Goal: Check status: Check status

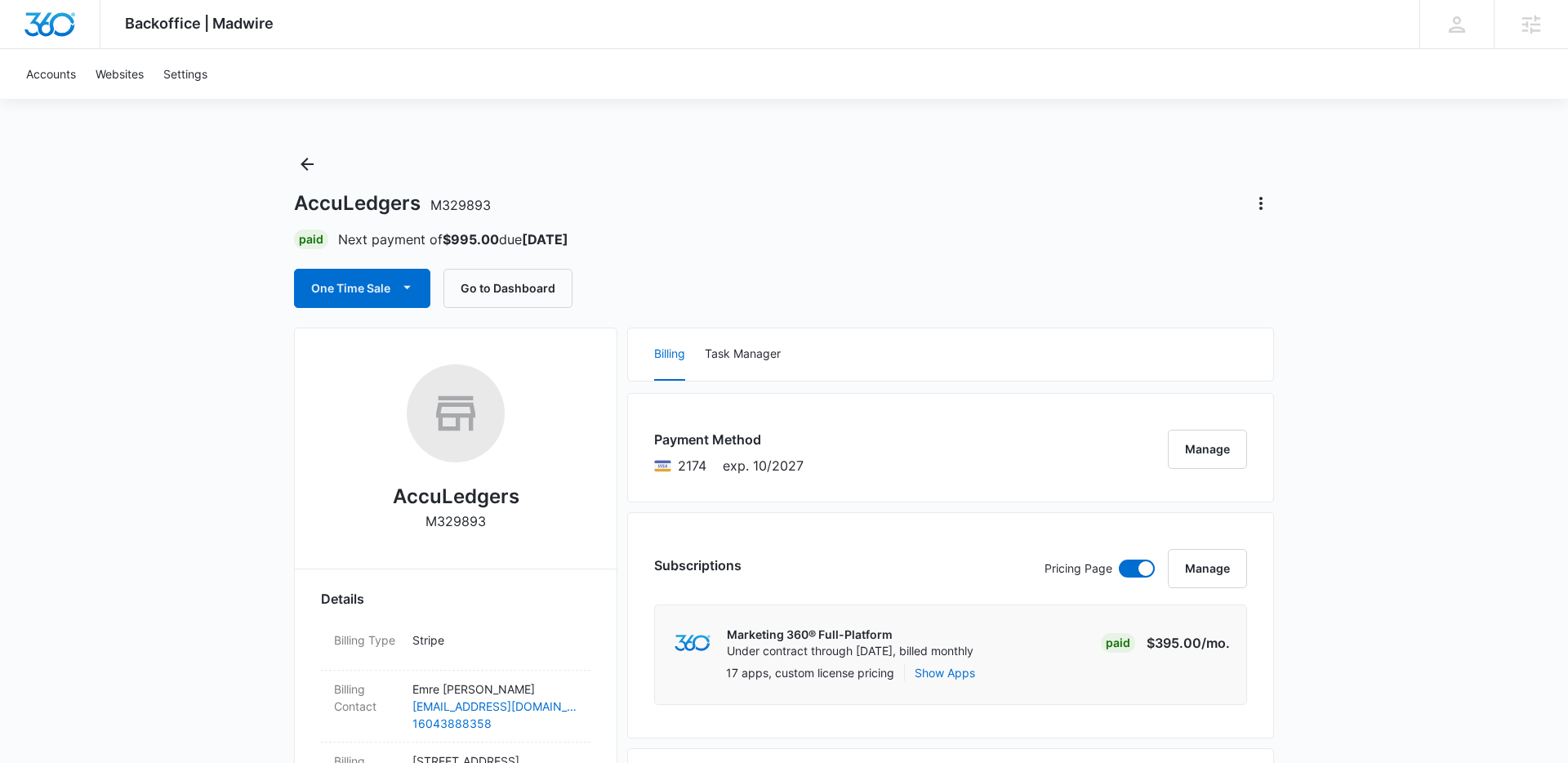
click at [568, 209] on div "AccuLedgers M329893" at bounding box center [784, 203] width 980 height 26
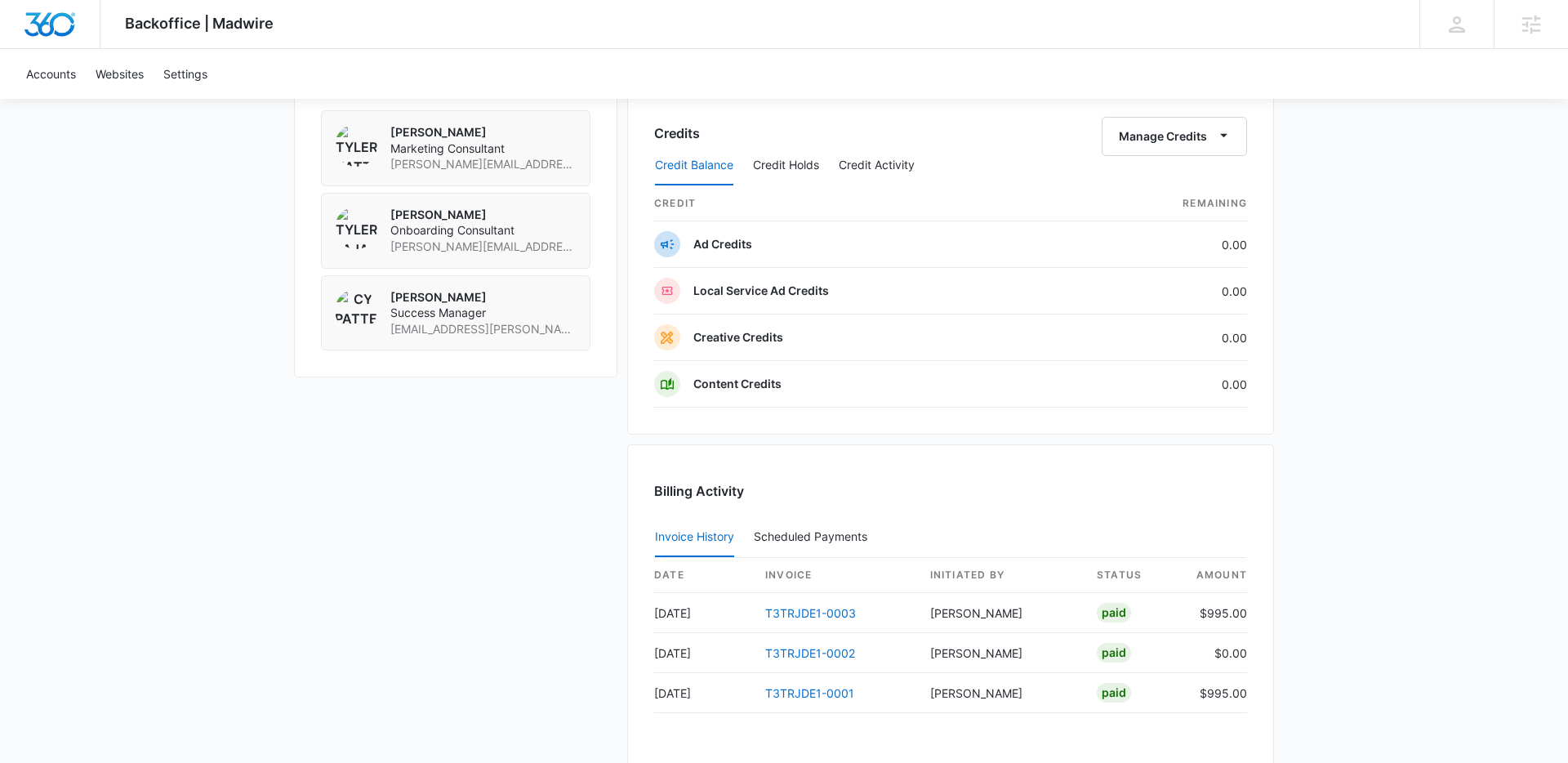
scroll to position [1407, 0]
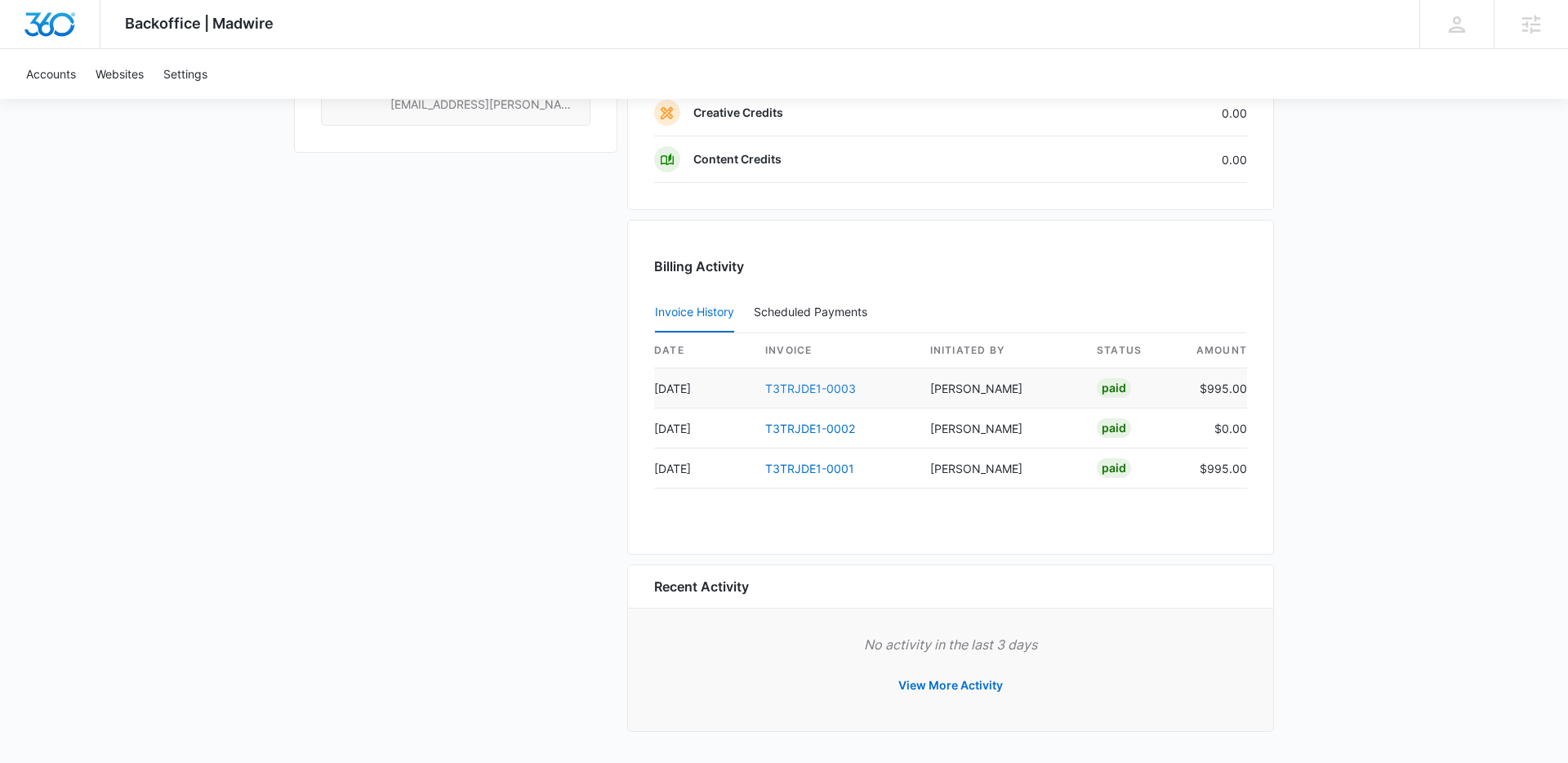
click at [805, 384] on link "T3TRJDE1-0003" at bounding box center [811, 388] width 91 height 14
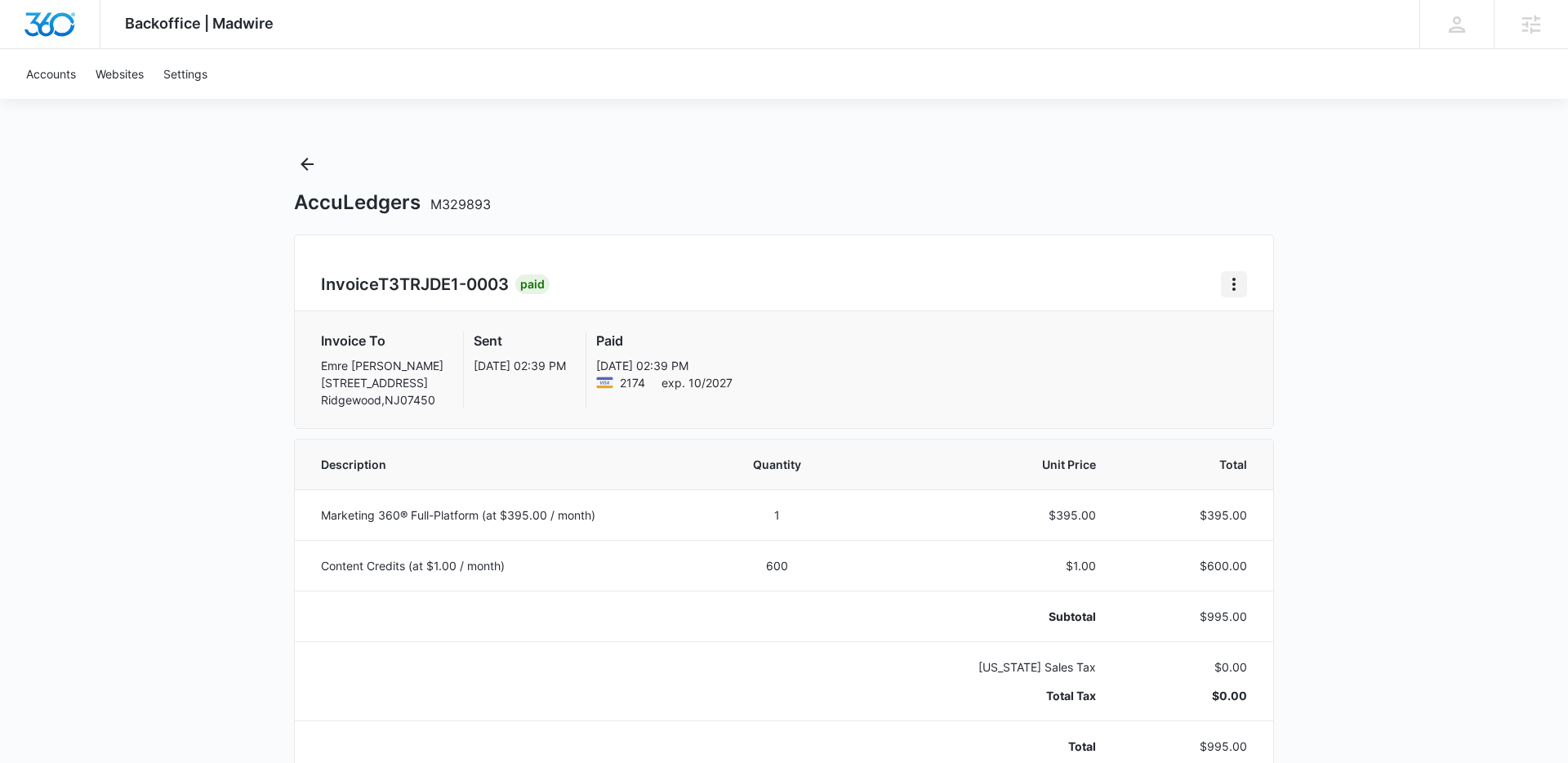
click at [1232, 283] on icon "Home" at bounding box center [1234, 284] width 3 height 13
click at [1177, 295] on div "Invoice T3TRJDE1-0003 Paid Download Invoice" at bounding box center [784, 284] width 926 height 26
click at [299, 170] on icon "Back" at bounding box center [307, 164] width 20 height 20
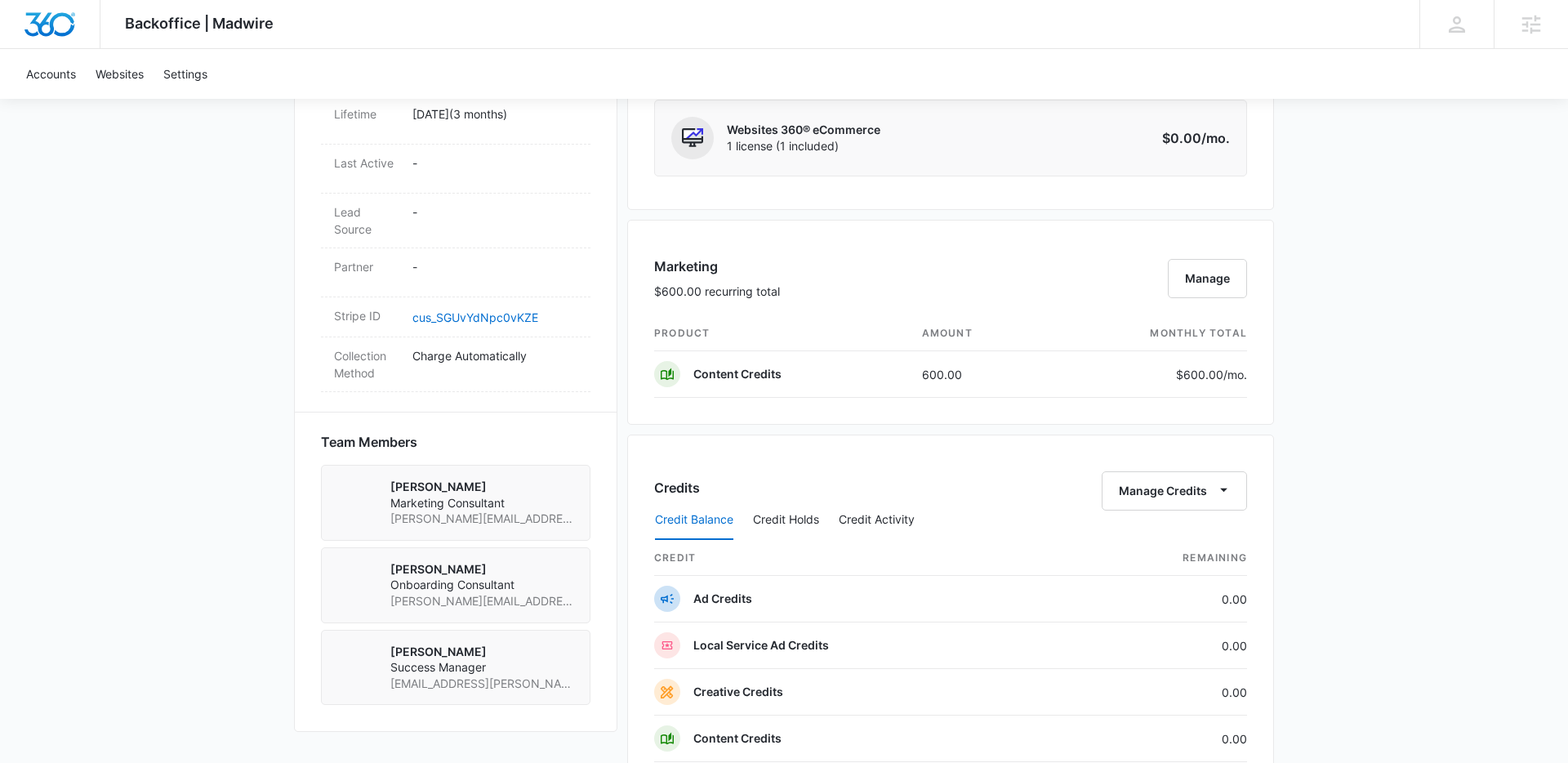
scroll to position [1407, 0]
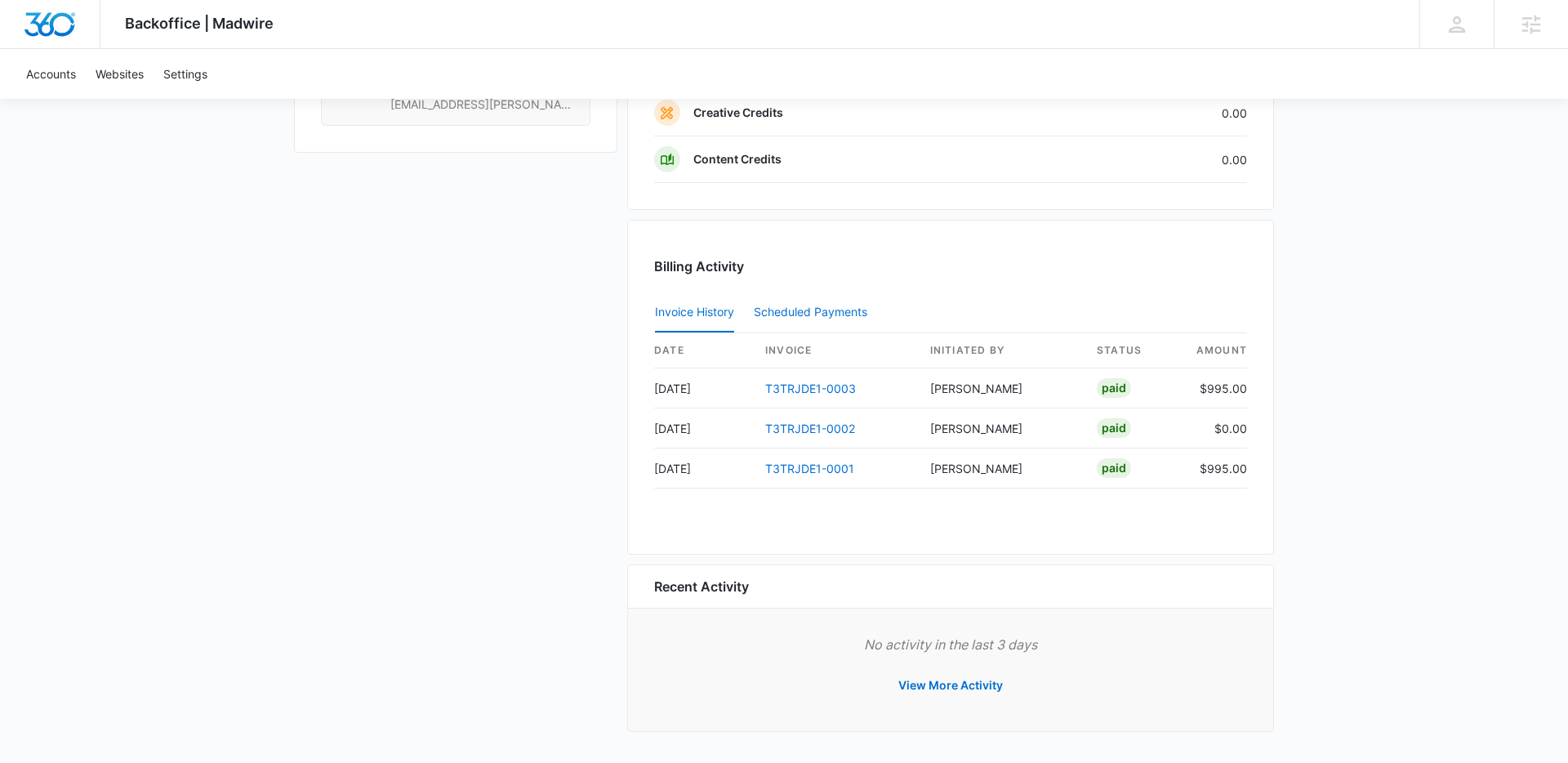
click at [778, 306] on div "Scheduled Payments 0" at bounding box center [813, 312] width 120 height 12
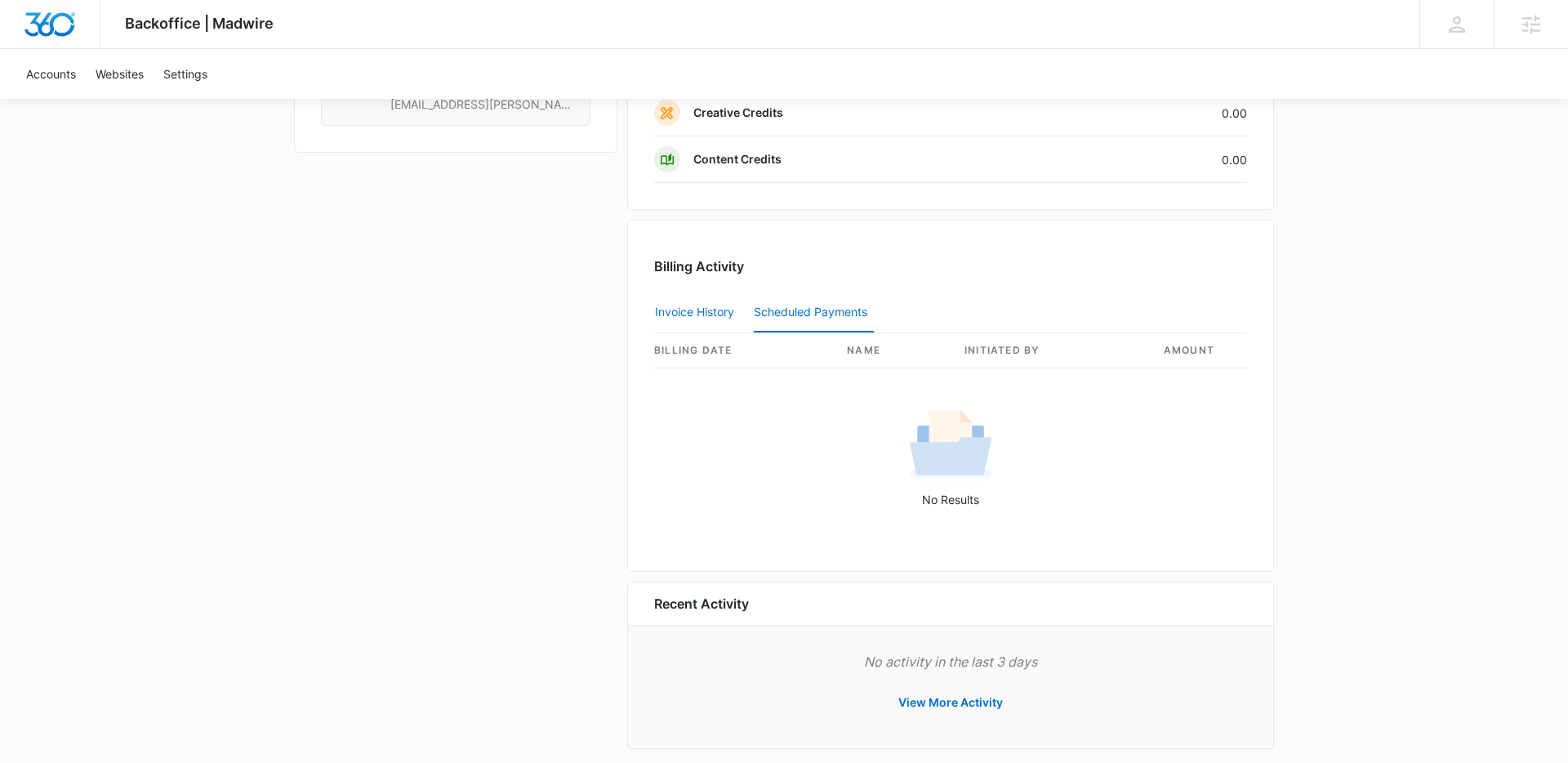
click at [689, 305] on button "Invoice History" at bounding box center [694, 312] width 79 height 39
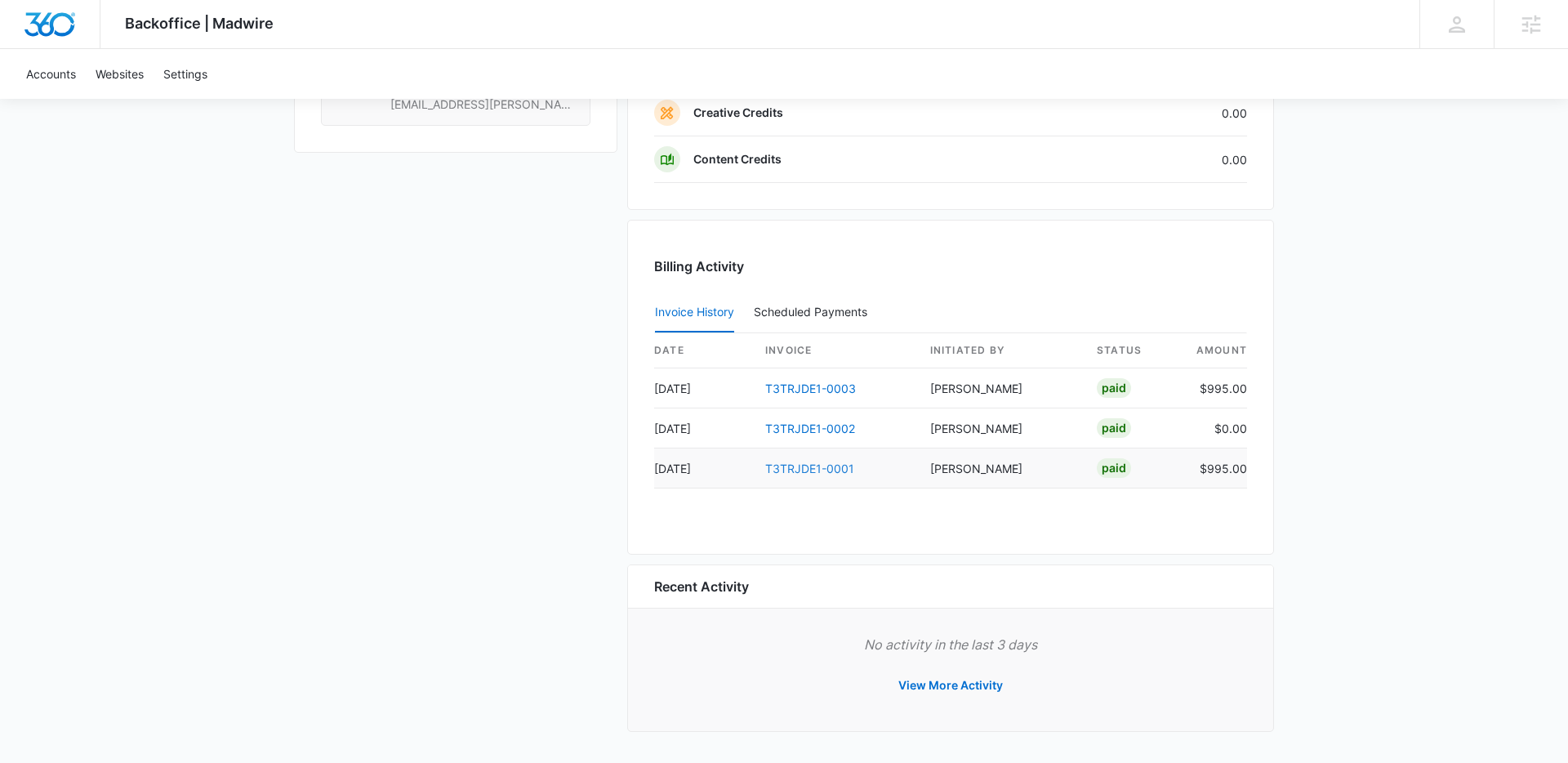
click at [791, 462] on link "T3TRJDE1-0001" at bounding box center [810, 468] width 89 height 14
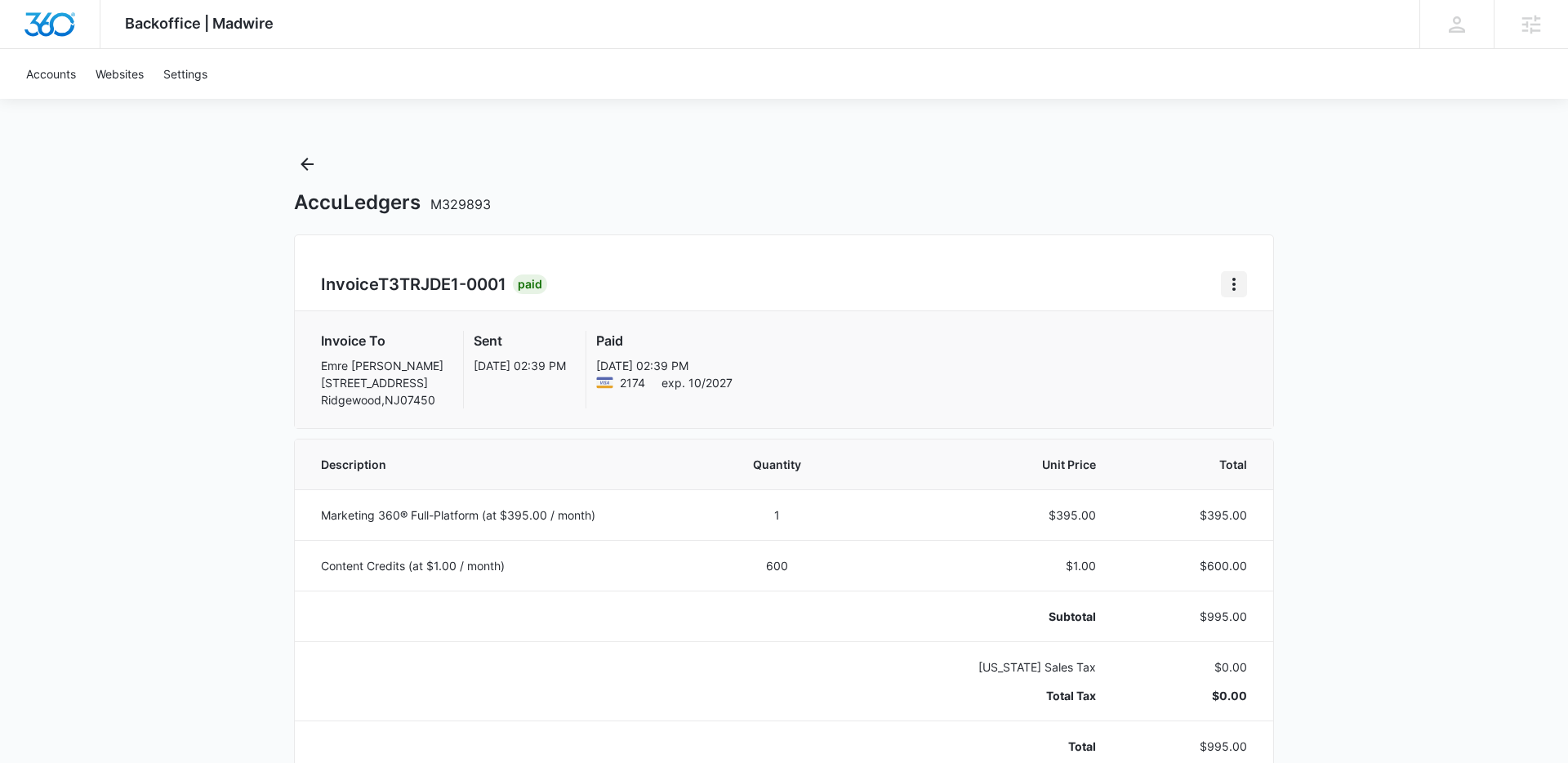
click at [1225, 277] on icon "Home" at bounding box center [1234, 284] width 20 height 20
click at [1244, 329] on link "Download Invoice" at bounding box center [1288, 329] width 95 height 14
click at [306, 155] on icon "Back" at bounding box center [307, 164] width 20 height 20
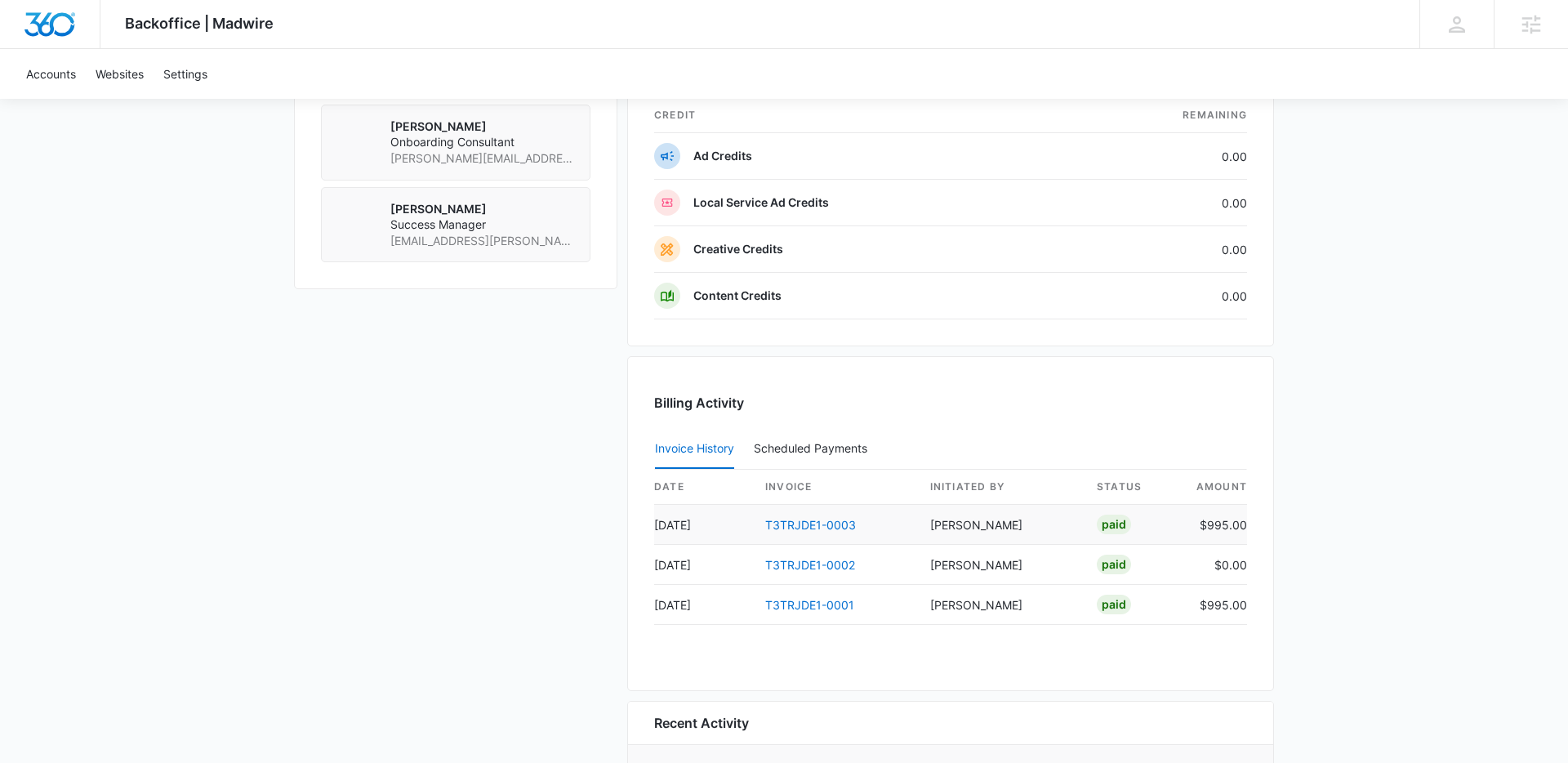
scroll to position [1407, 0]
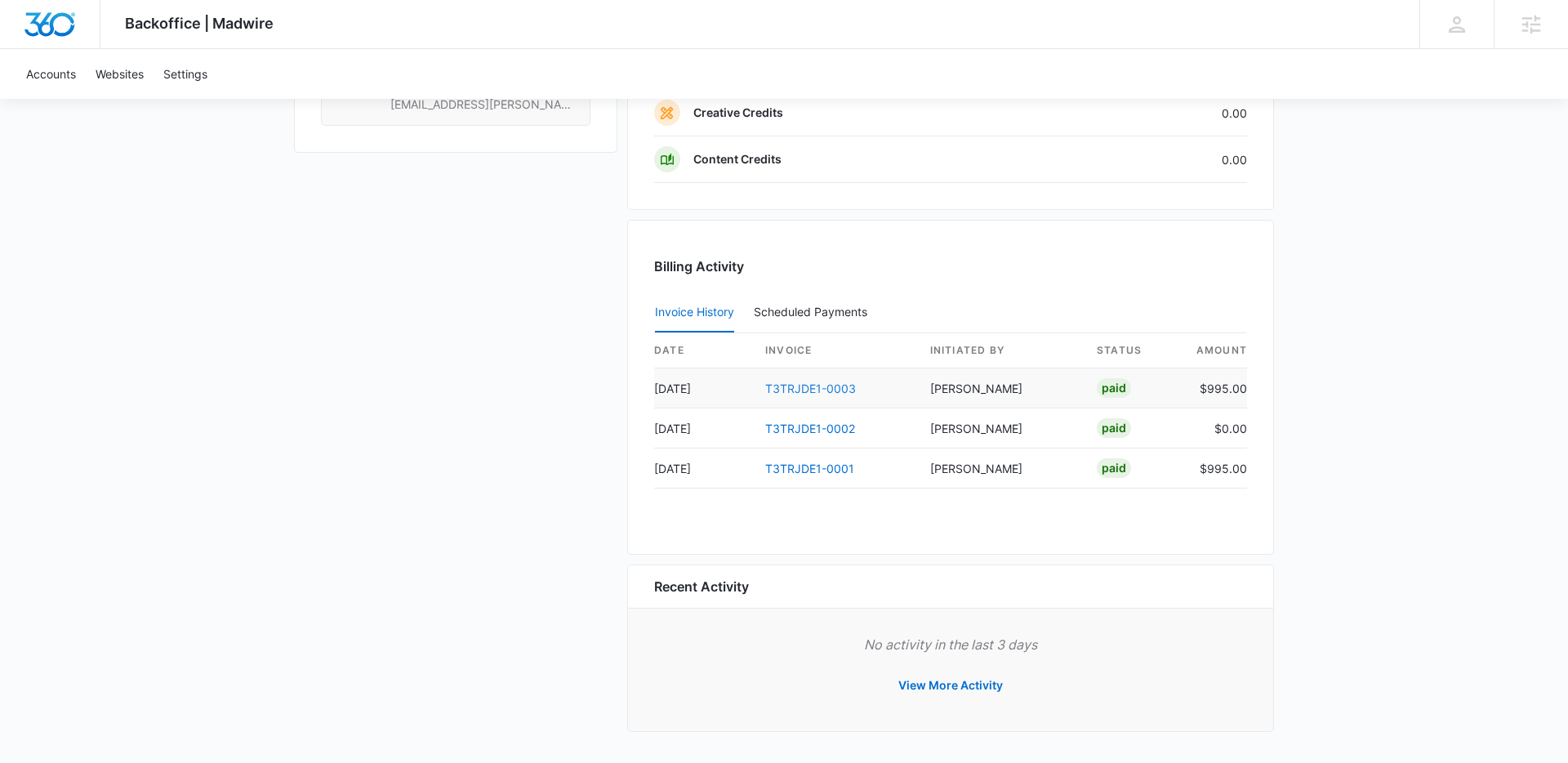
click at [793, 385] on link "T3TRJDE1-0003" at bounding box center [811, 388] width 91 height 14
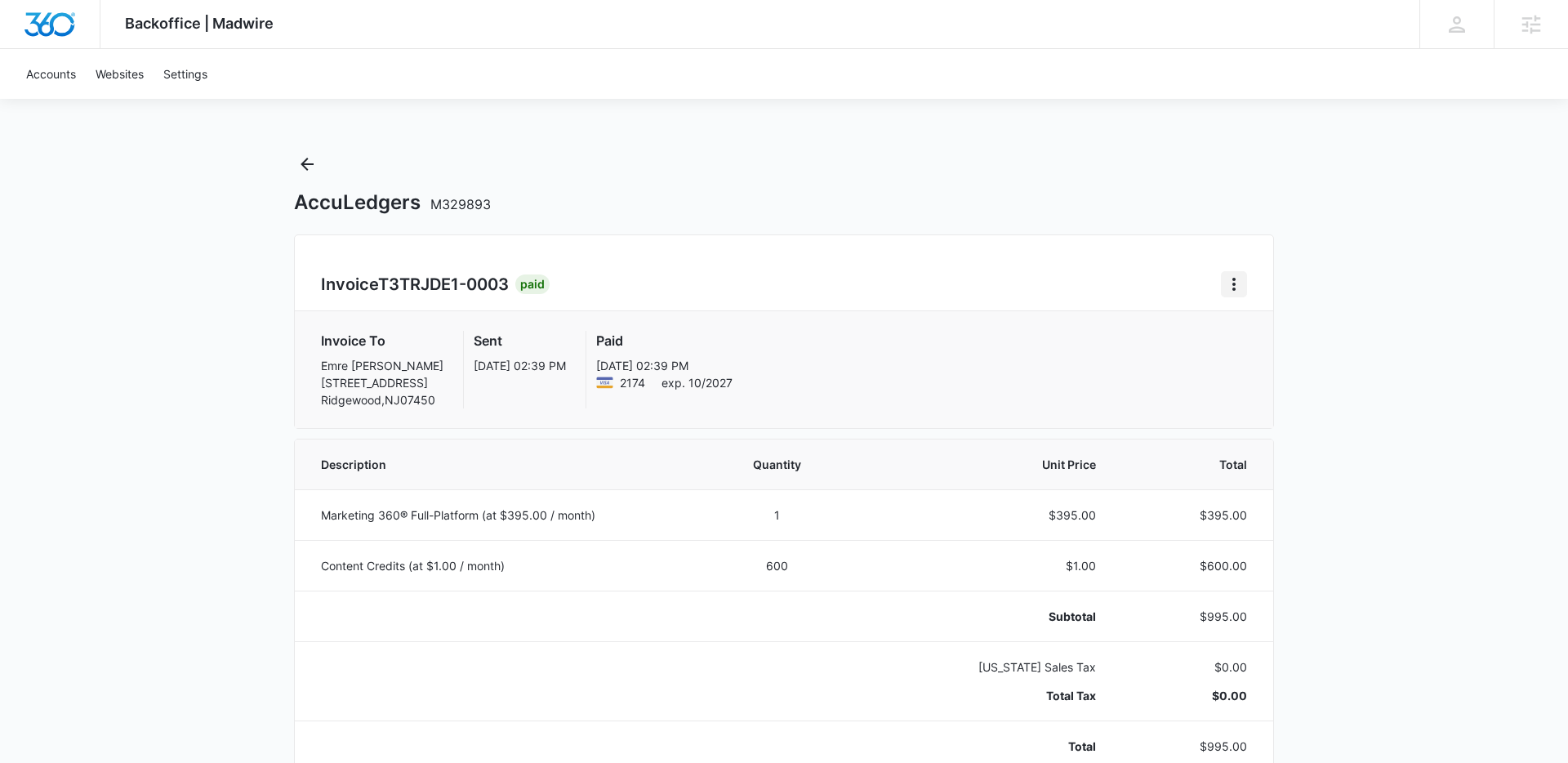
click at [1225, 290] on icon "Home" at bounding box center [1234, 284] width 20 height 20
click at [1246, 331] on link "Download Invoice" at bounding box center [1288, 329] width 95 height 14
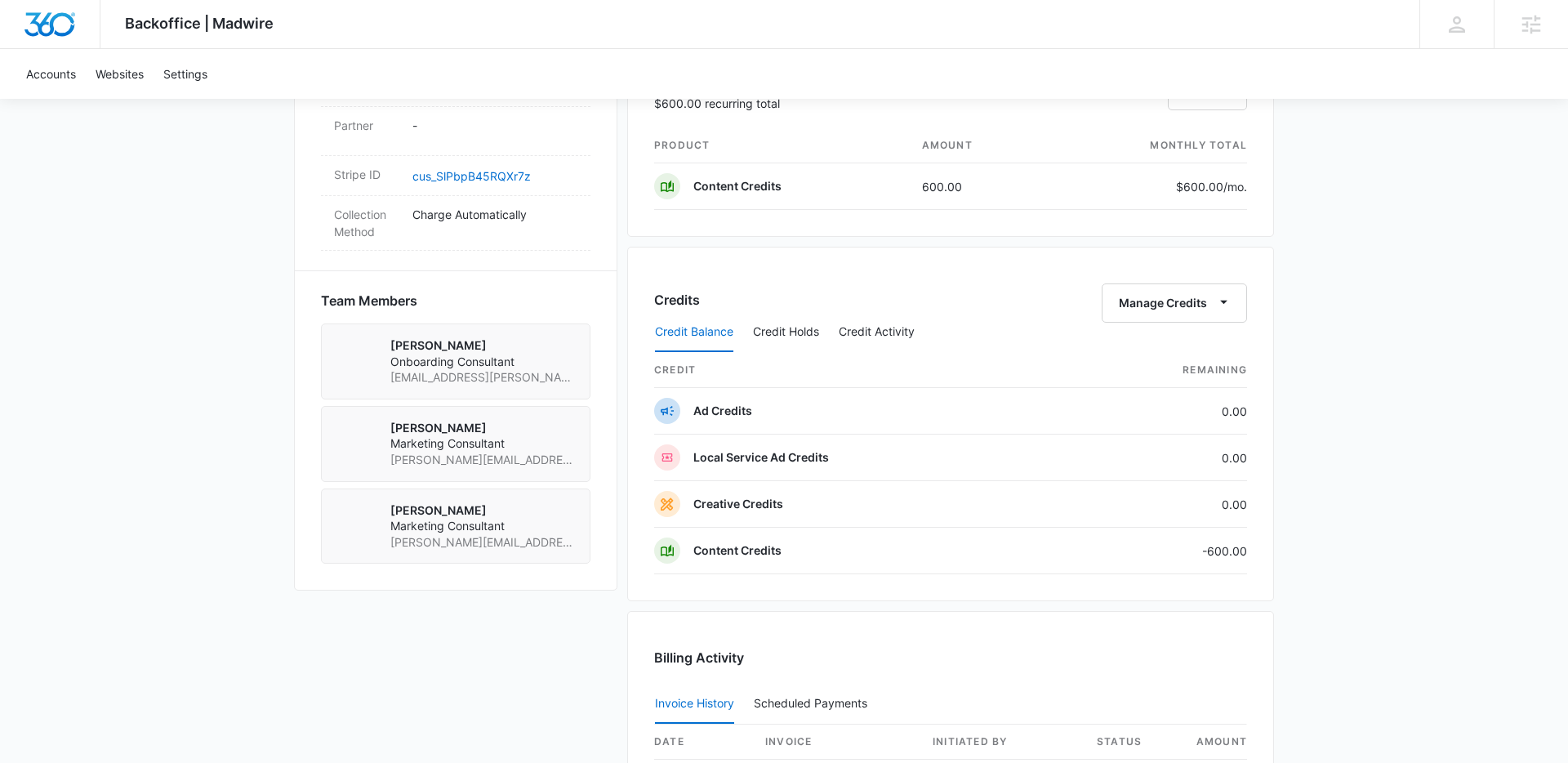
scroll to position [1010, 0]
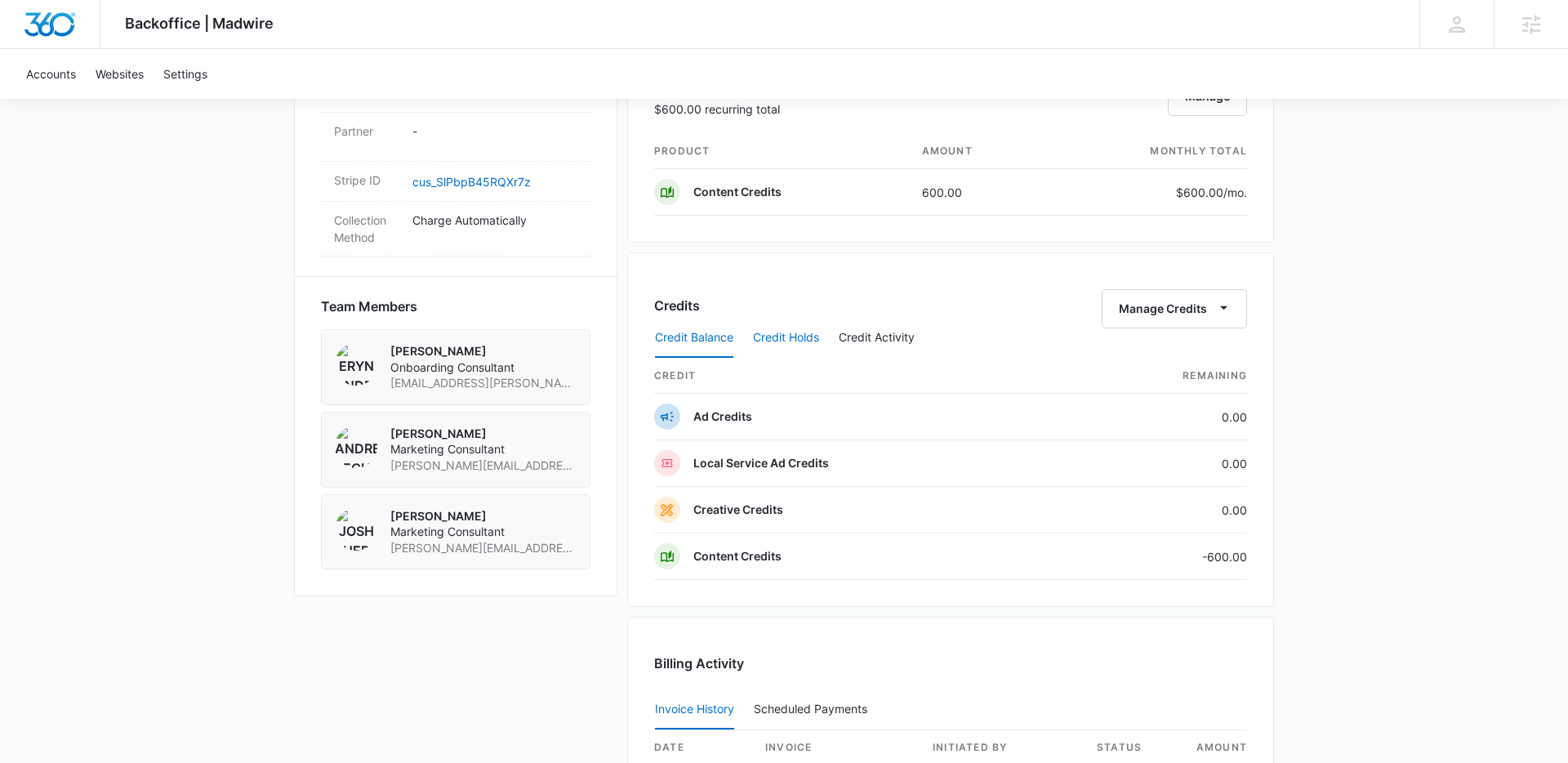
click at [782, 343] on button "Credit Holds" at bounding box center [786, 338] width 66 height 39
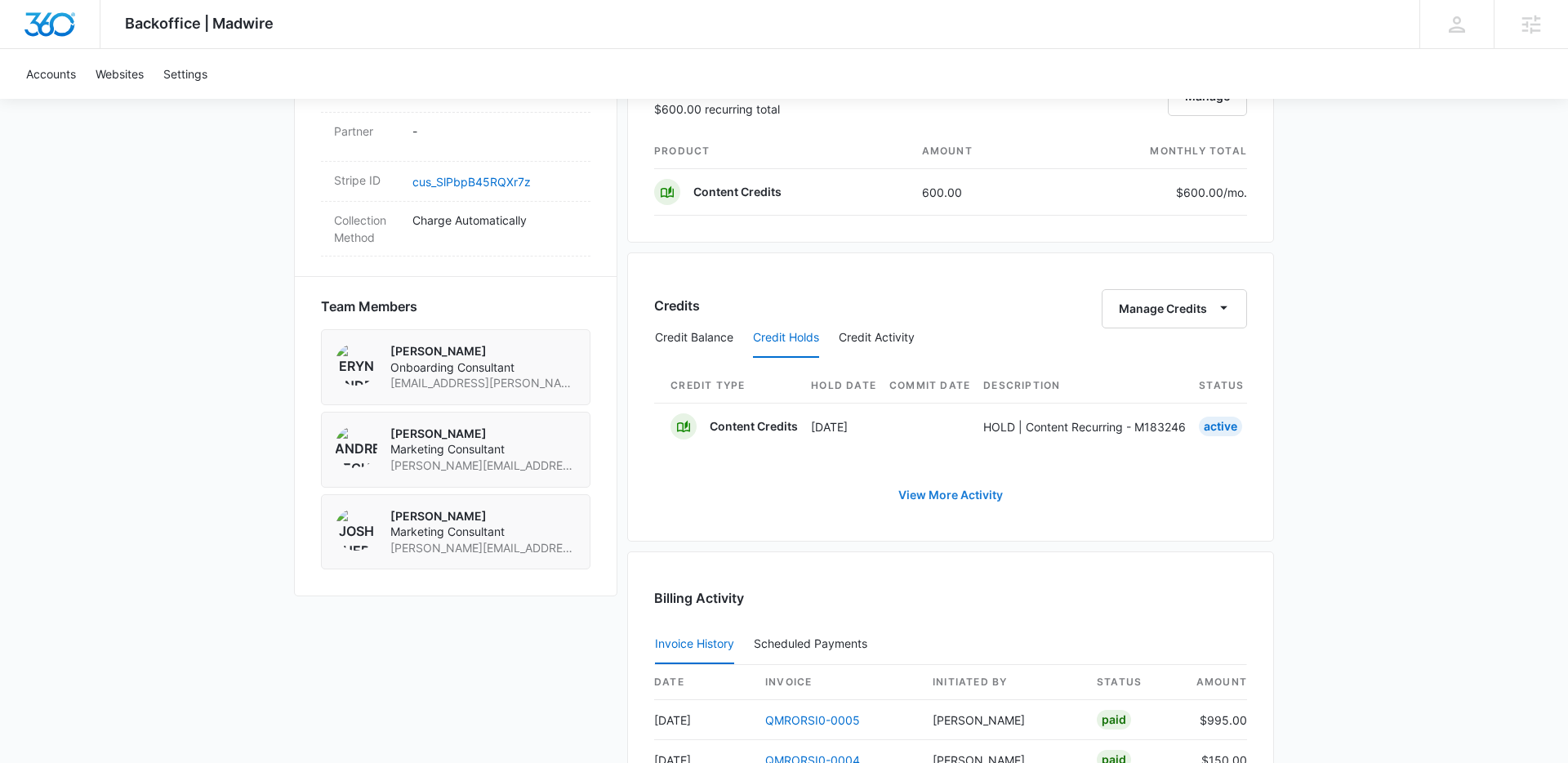
click at [940, 508] on link "View More Activity" at bounding box center [950, 495] width 137 height 39
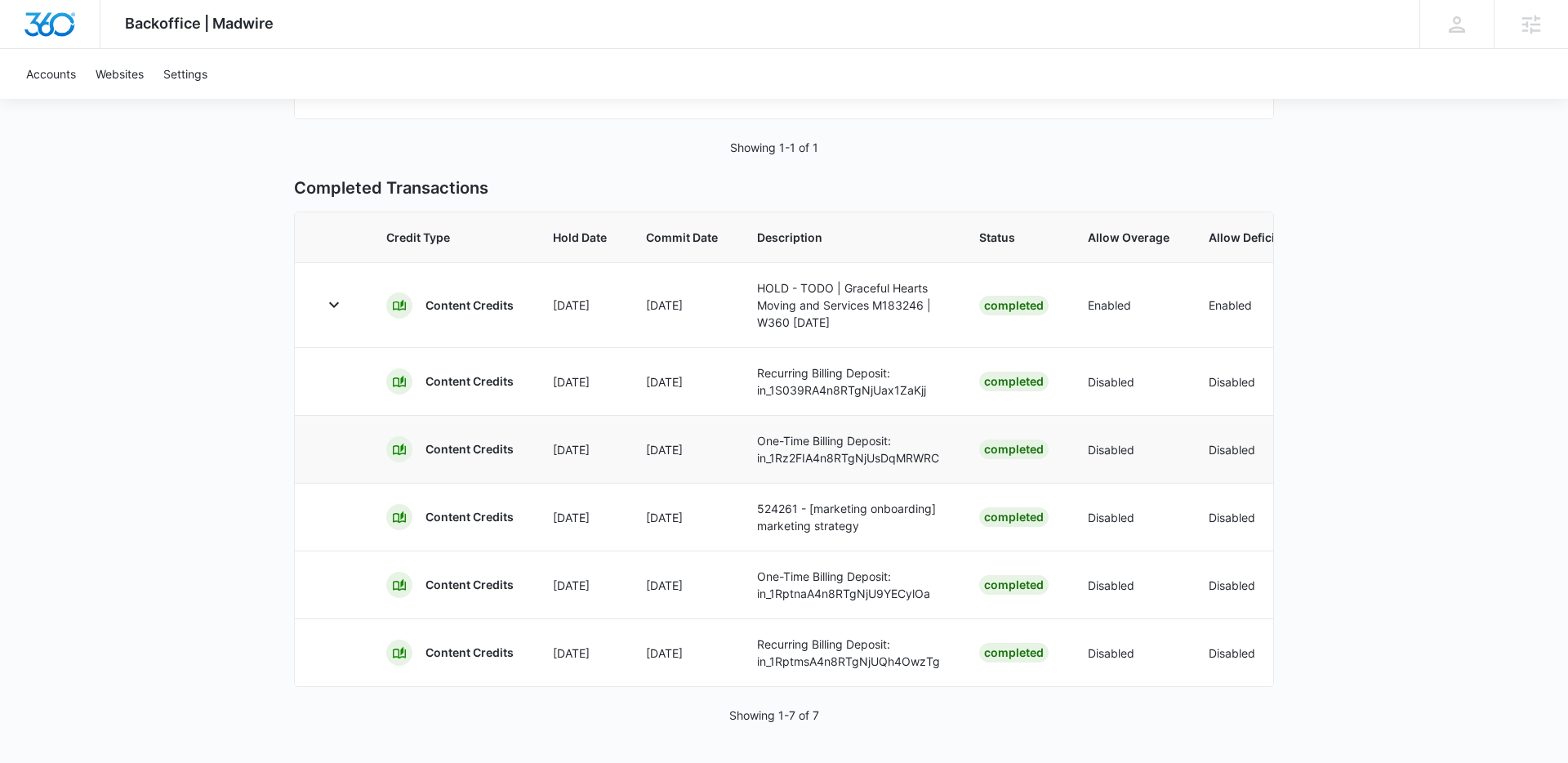
click at [885, 468] on td "One-Time Billing Deposit: in_1Rz2FIA4n8RTgNjUsDqMRWRC" at bounding box center [848, 448] width 222 height 68
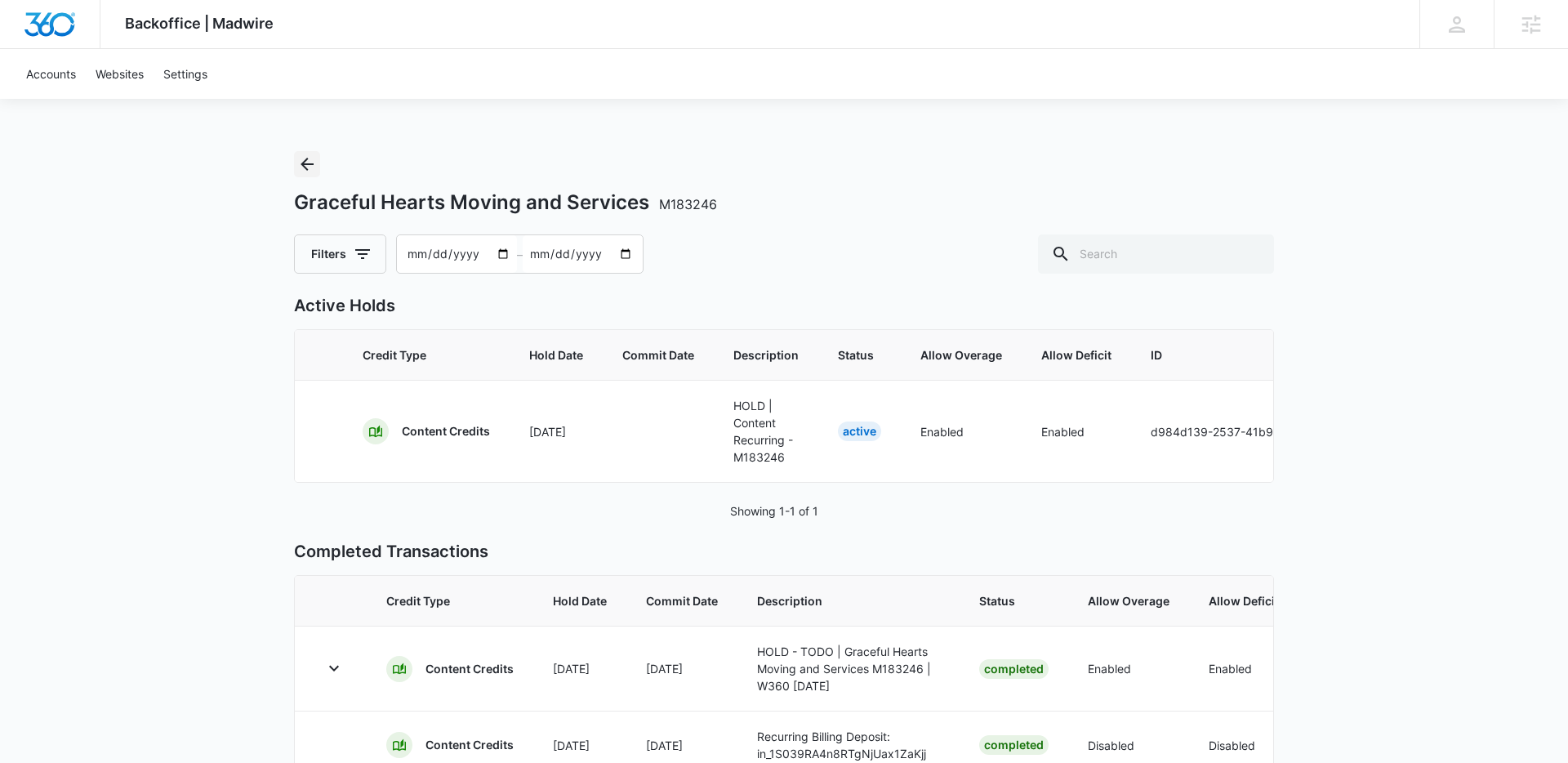
click at [297, 159] on icon "Back" at bounding box center [307, 164] width 20 height 20
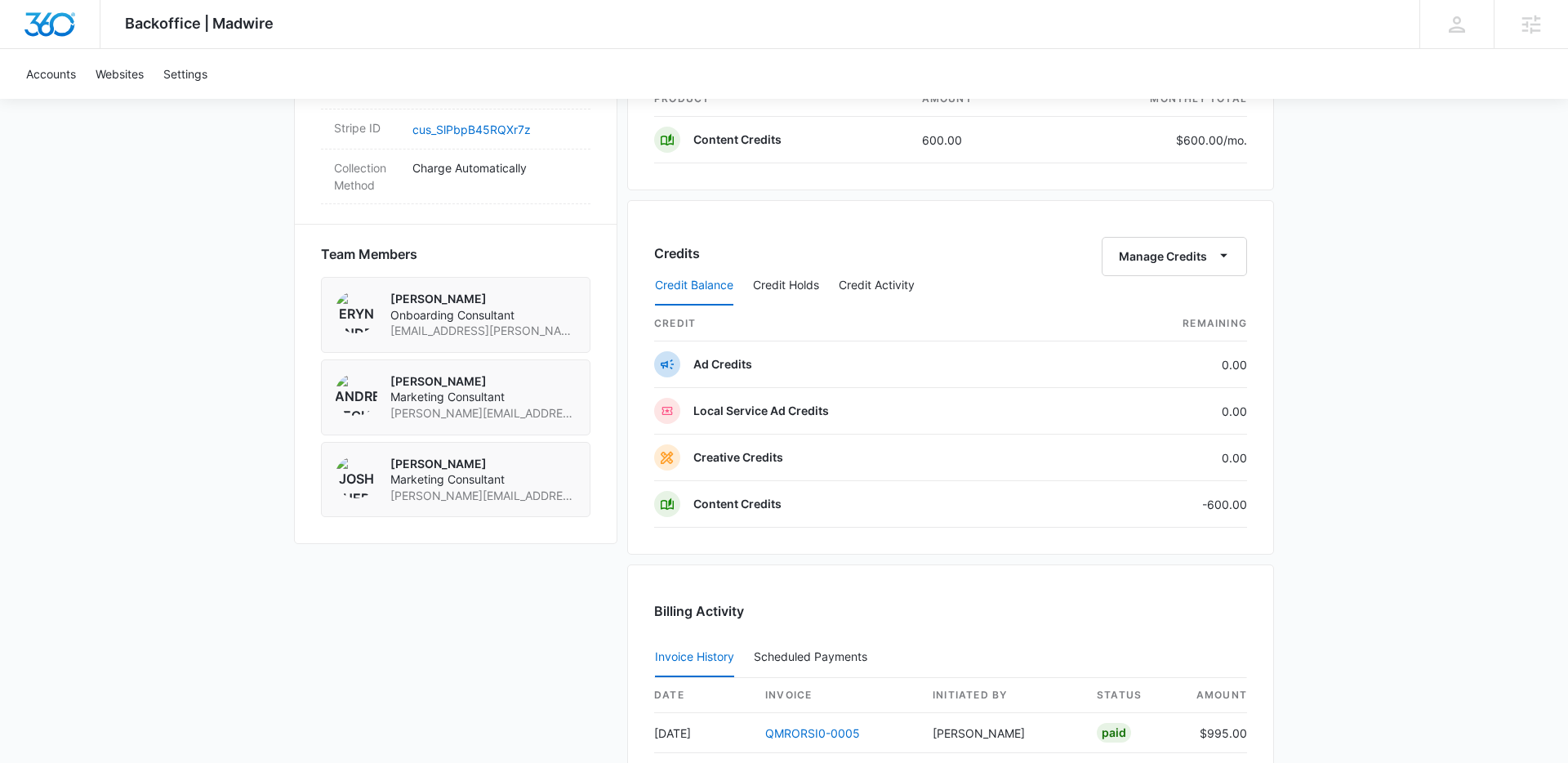
scroll to position [986, 0]
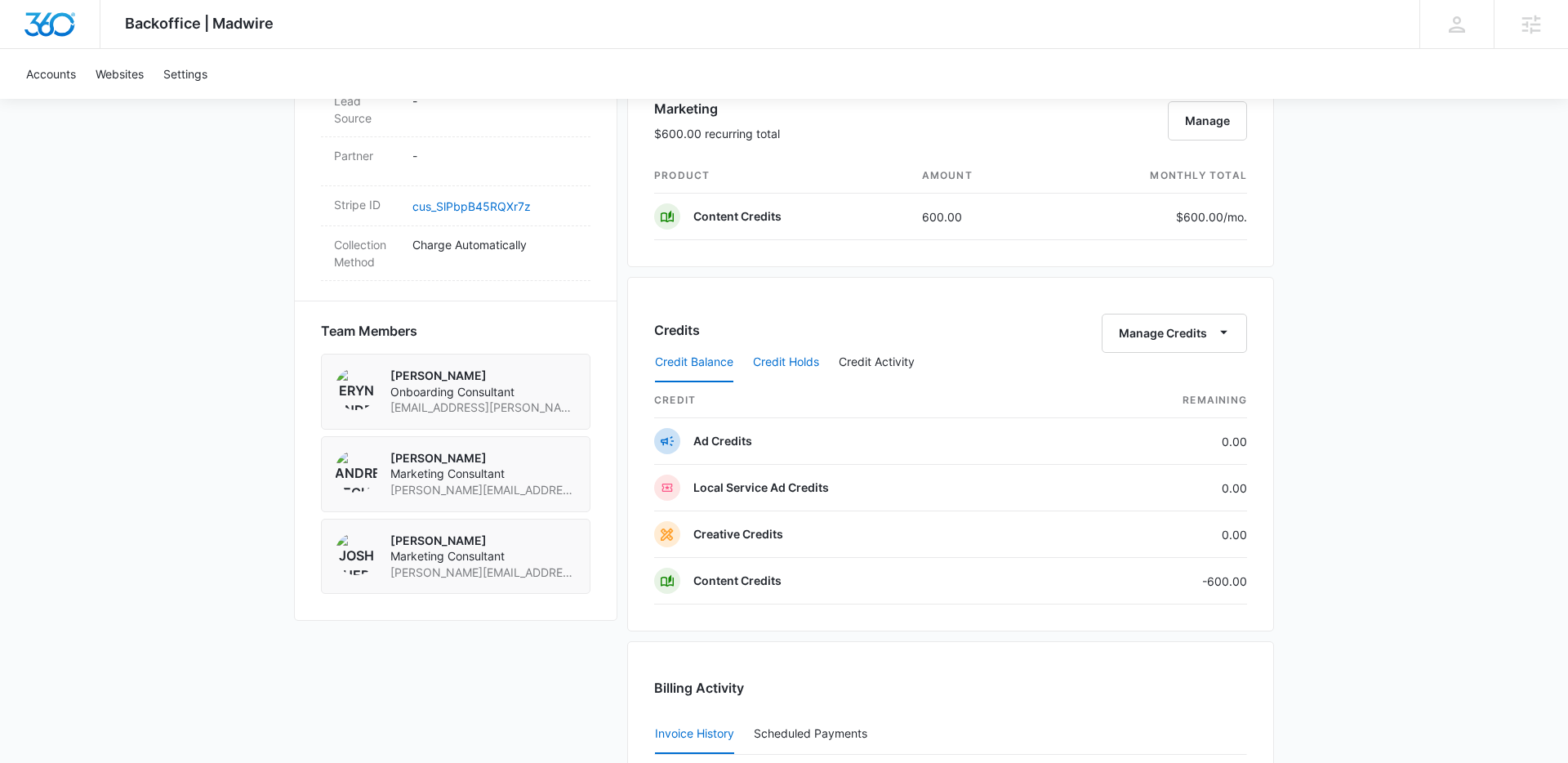
click at [767, 374] on button "Credit Holds" at bounding box center [786, 362] width 66 height 39
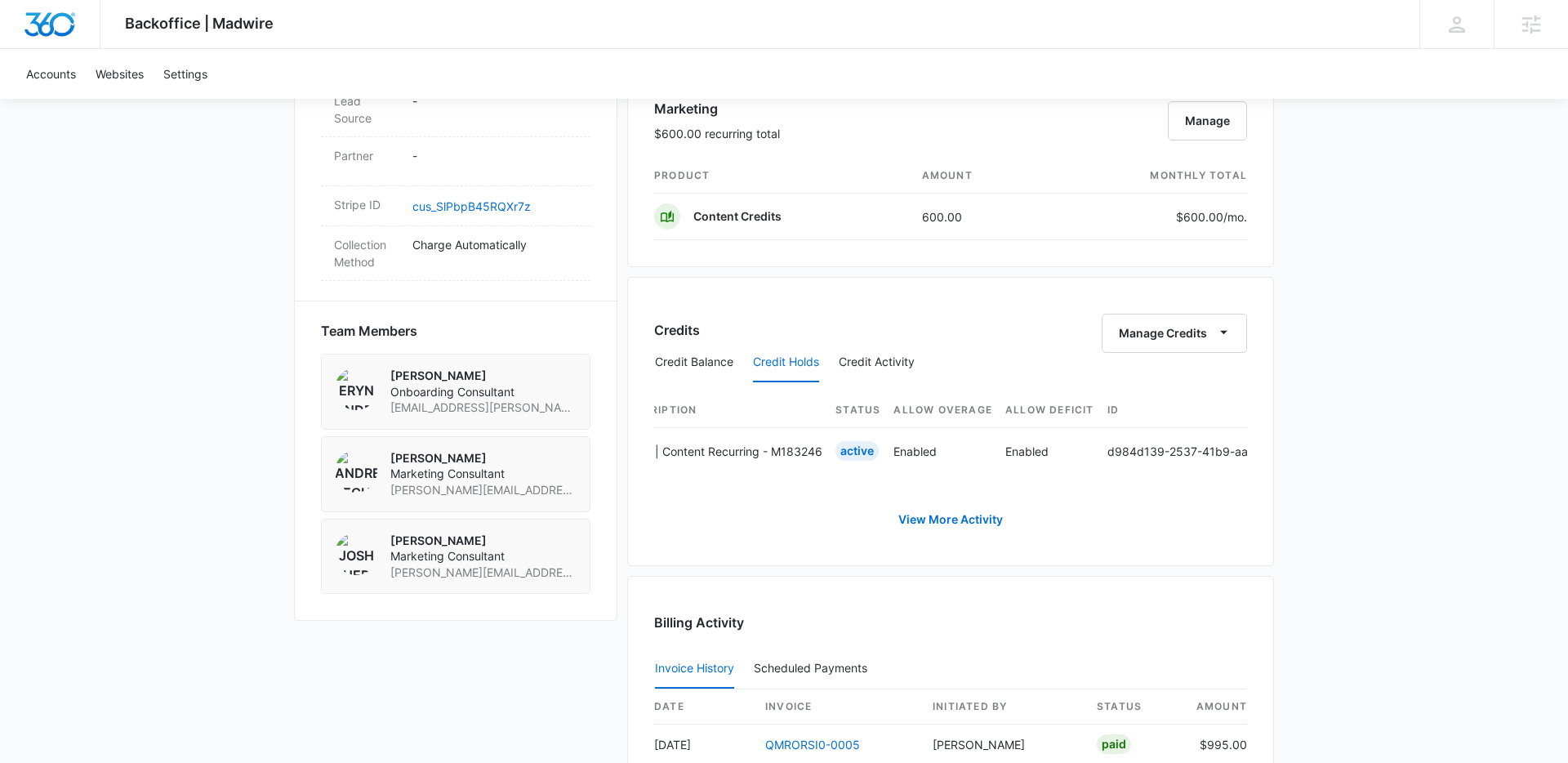
scroll to position [0, 0]
click at [822, 542] on div "Credits Manage Credits Credit Balance Credit Holds Credit Activity Credit Type …" at bounding box center [950, 421] width 647 height 289
click at [720, 368] on button "Credit Balance" at bounding box center [694, 362] width 78 height 39
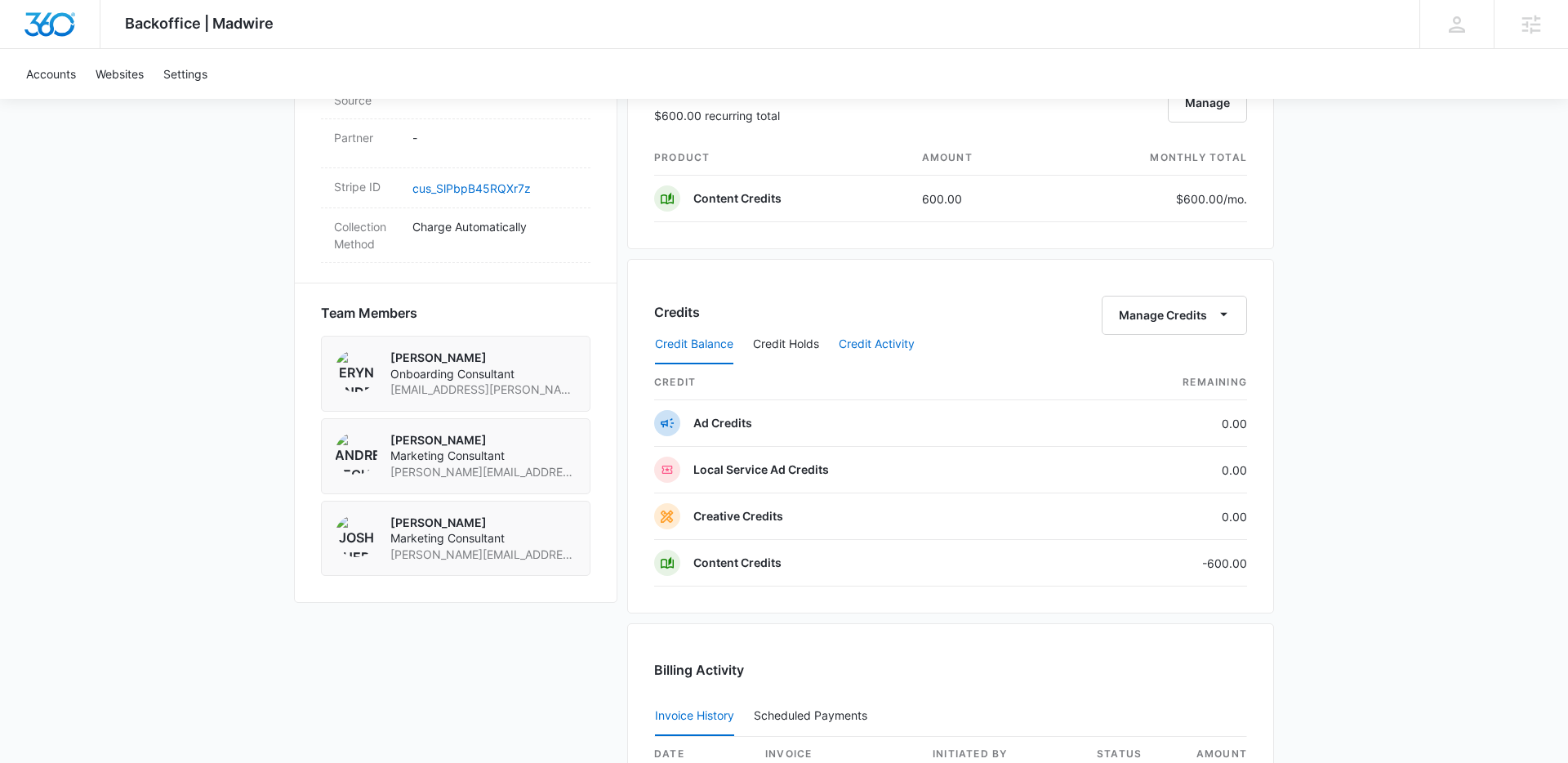
scroll to position [1002, 0]
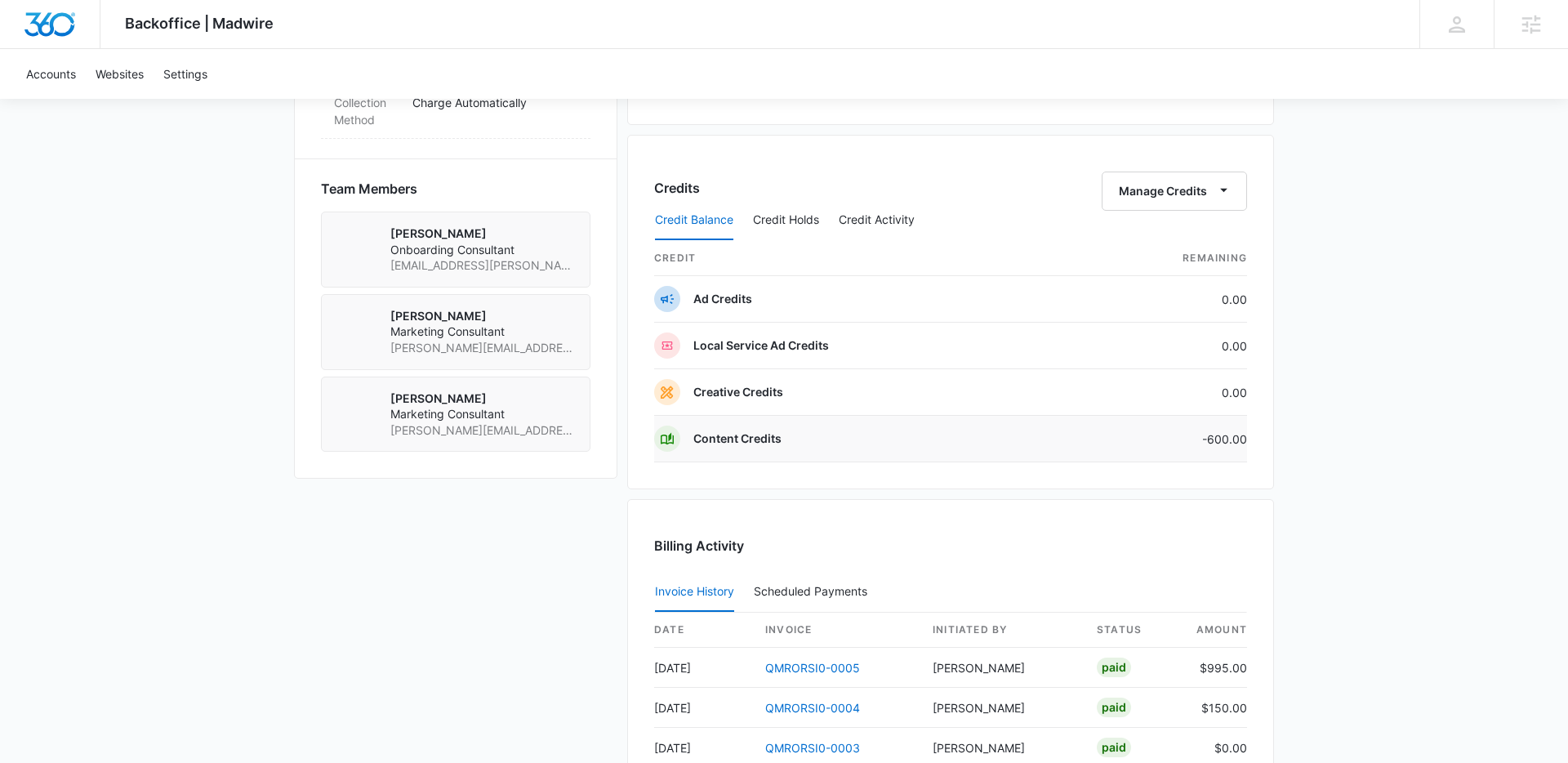
scroll to position [1125, 0]
click at [879, 221] on button "Credit Activity" at bounding box center [877, 223] width 76 height 39
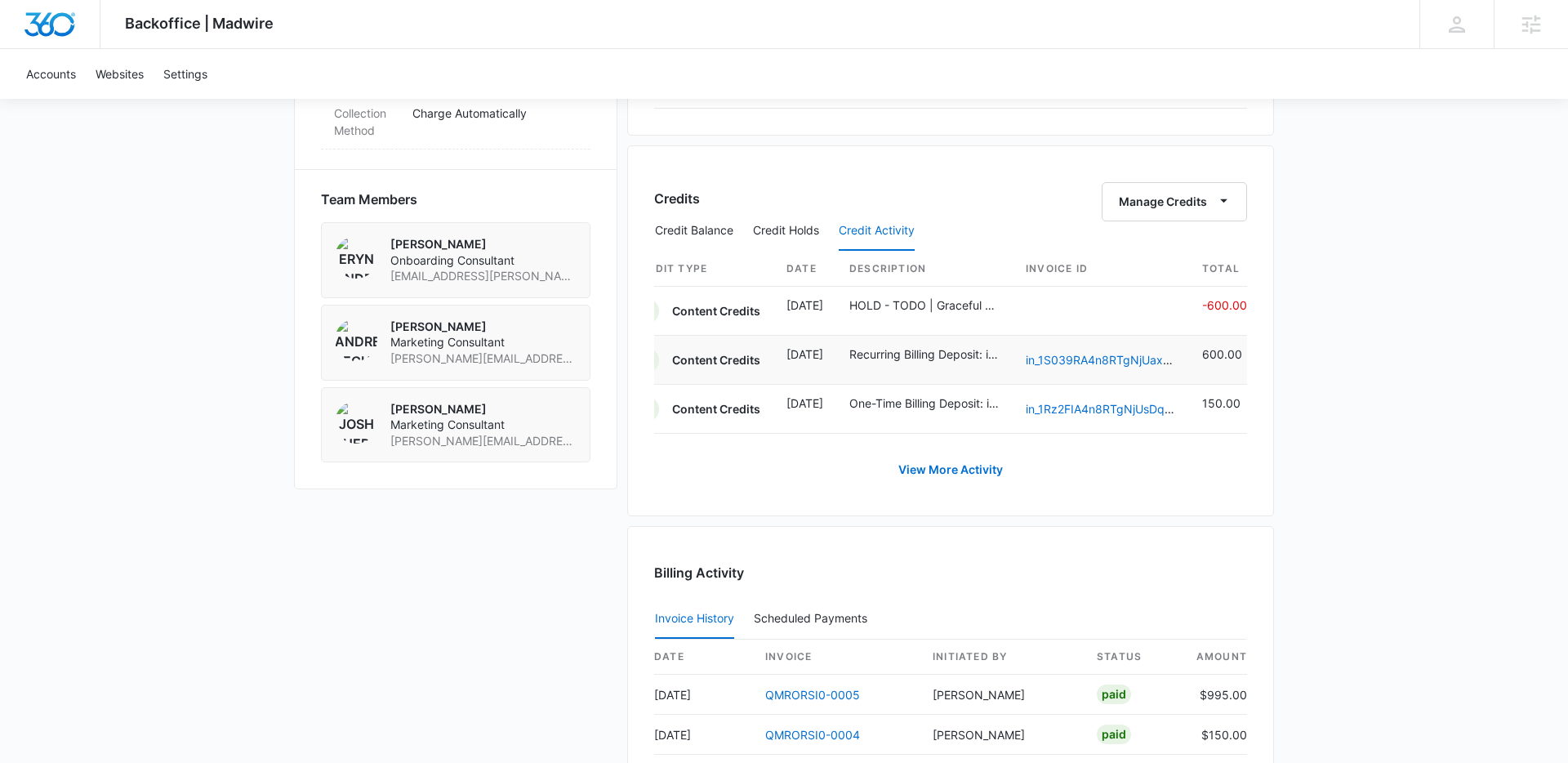
scroll to position [0, 0]
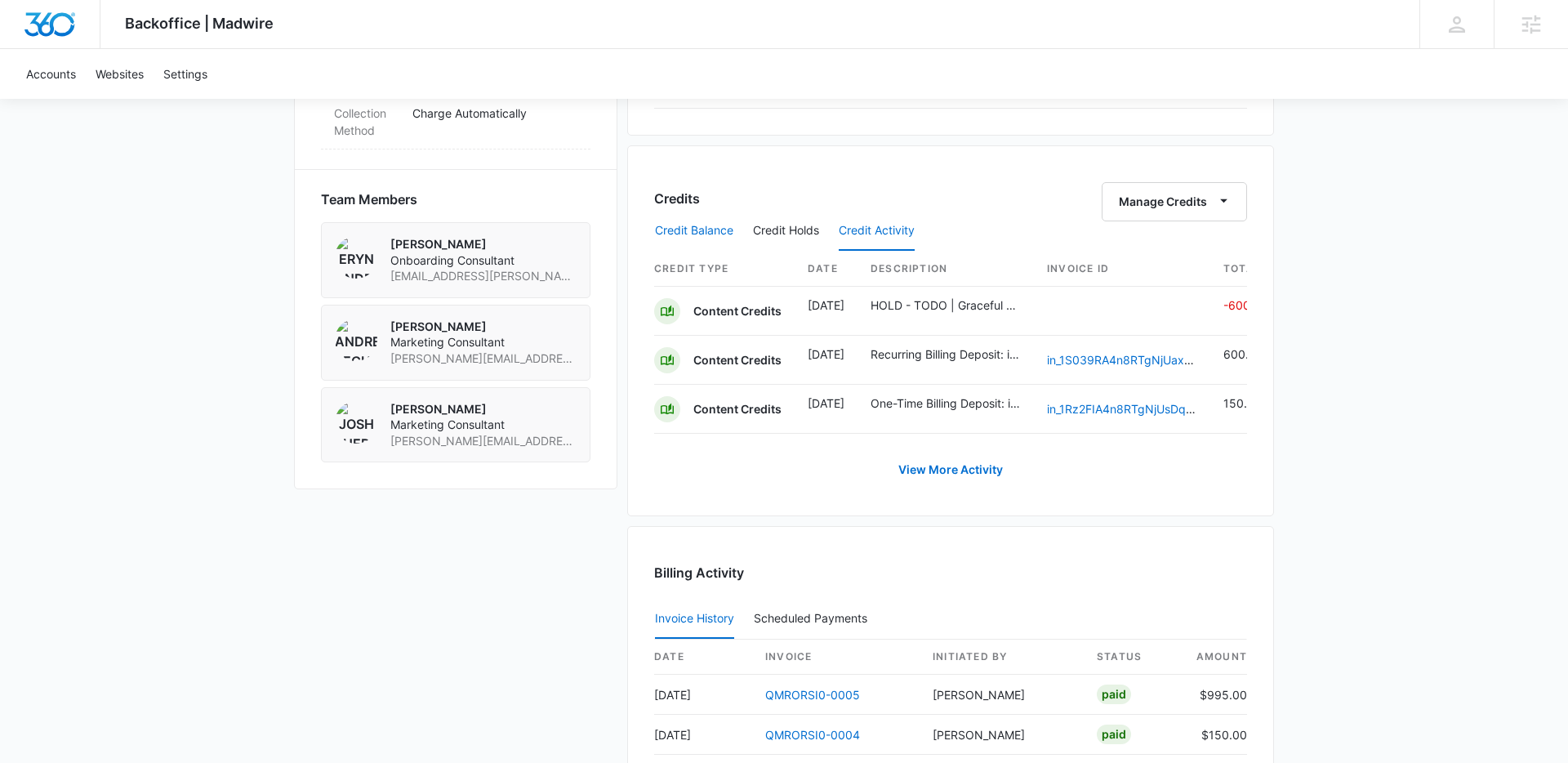
click at [690, 242] on button "Credit Balance" at bounding box center [694, 230] width 78 height 39
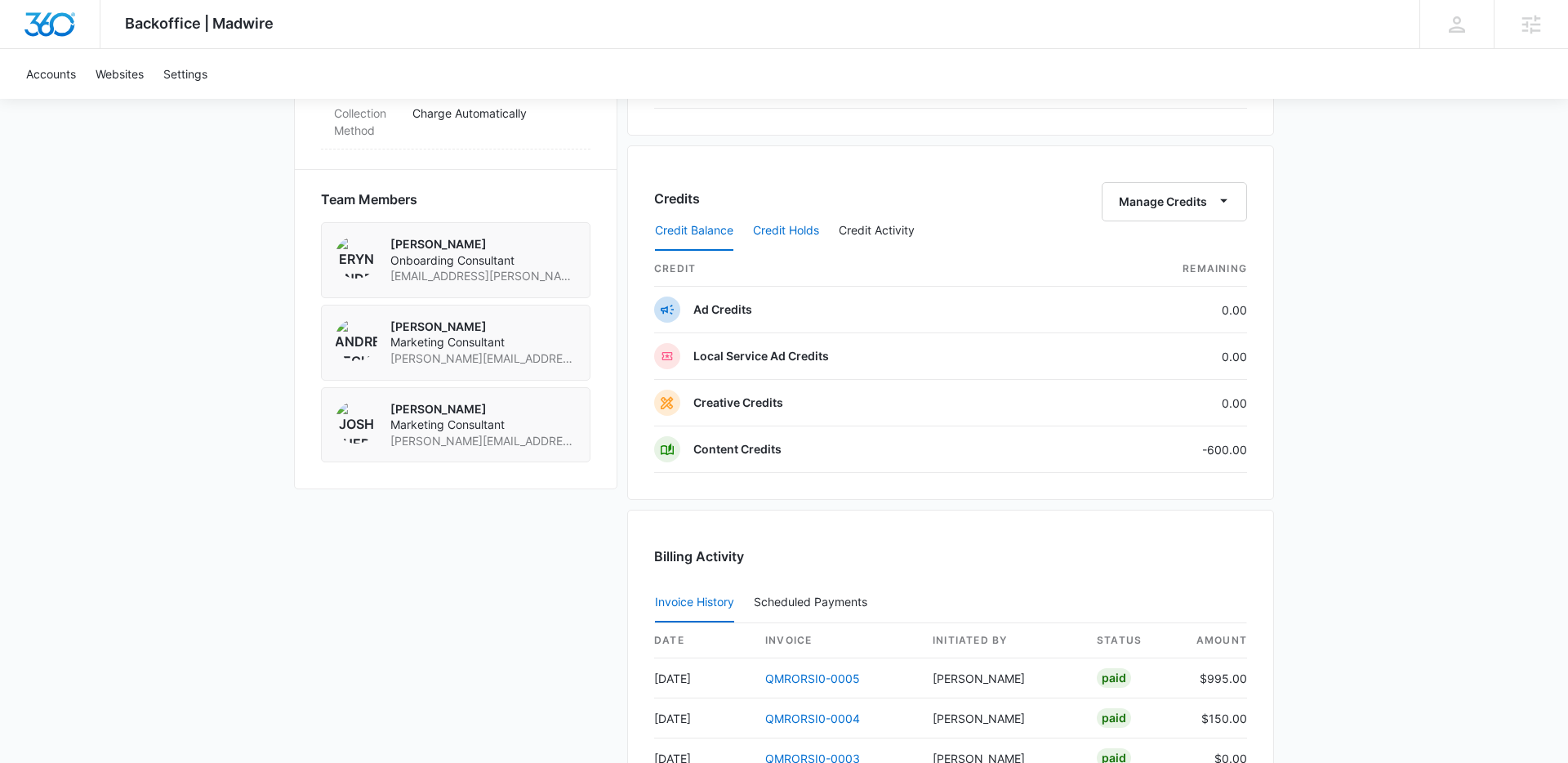
click at [775, 230] on button "Credit Holds" at bounding box center [786, 230] width 66 height 39
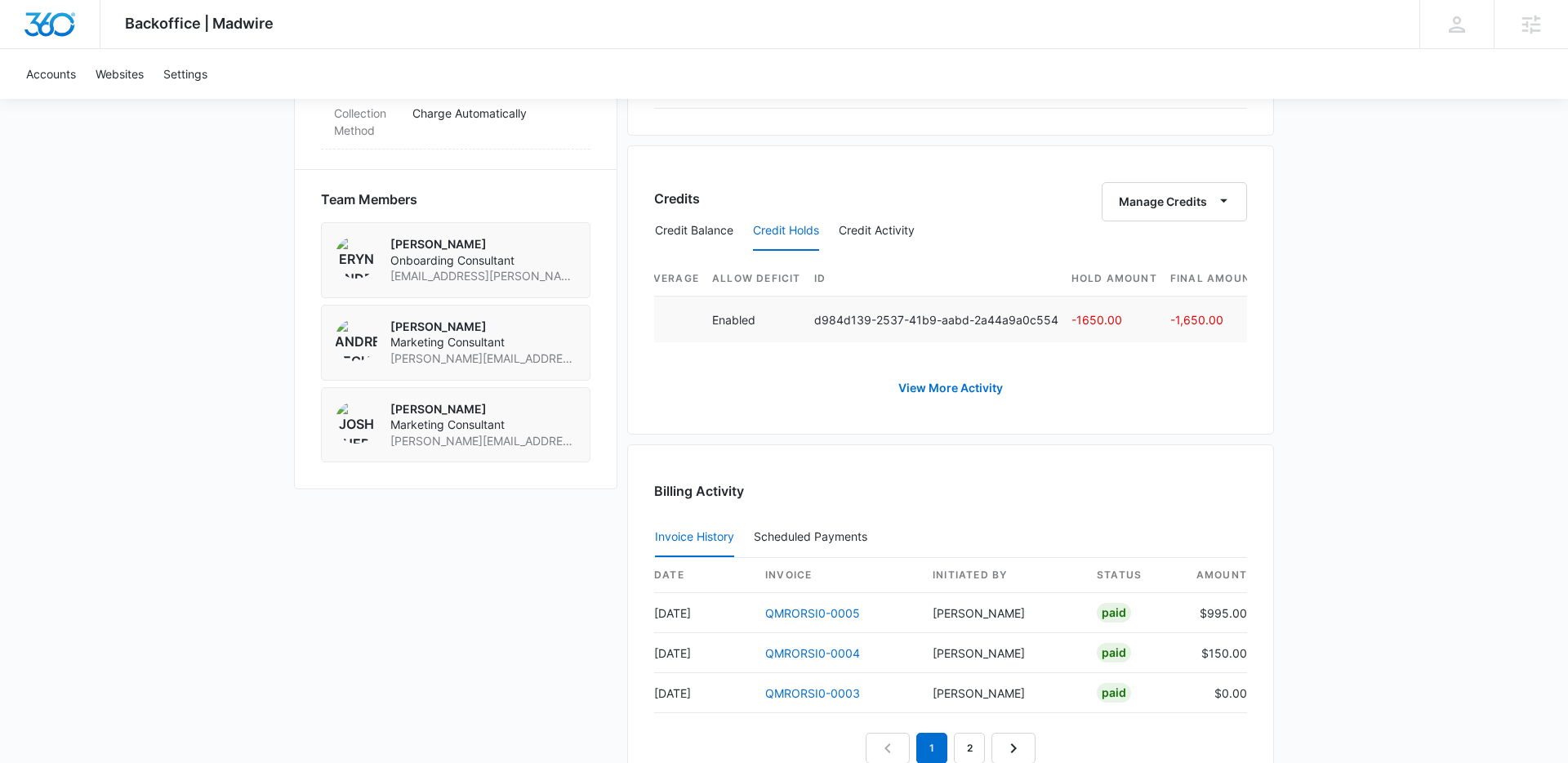
scroll to position [0, 671]
drag, startPoint x: 1054, startPoint y: 320, endPoint x: 1135, endPoint y: 320, distance: 81.0
click at [1136, 320] on td "-1650.00" at bounding box center [1106, 319] width 99 height 46
click at [1135, 320] on td "-1650.00" at bounding box center [1106, 319] width 99 height 46
drag, startPoint x: 1141, startPoint y: 320, endPoint x: 1200, endPoint y: 320, distance: 59.0
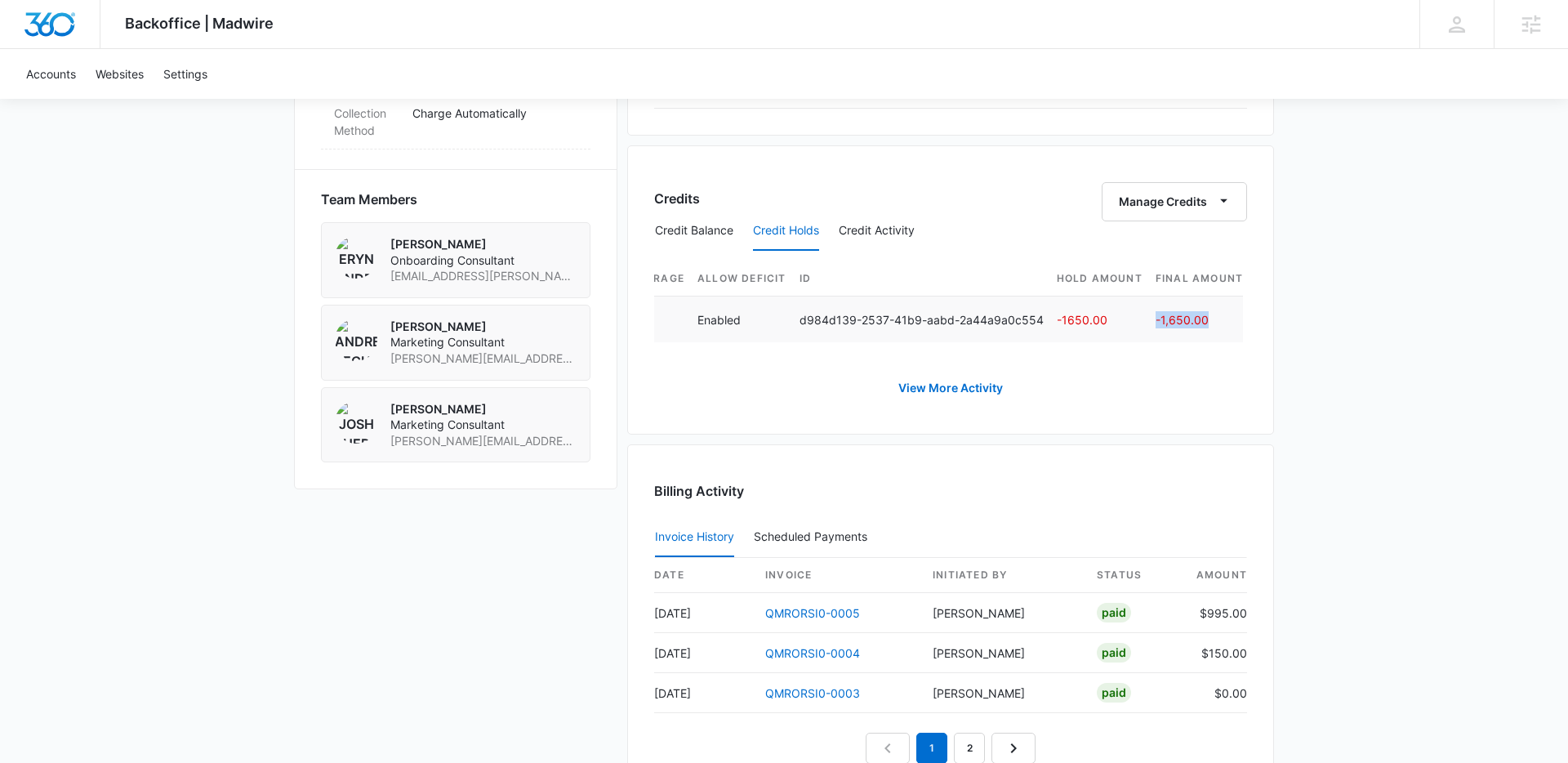
click at [1200, 320] on tr "Content Credits Aug 25 HOLD | Content Recurring - M183246 Active Enabled Enable…" at bounding box center [613, 319] width 1260 height 46
click at [988, 325] on p "d984d139-2537-41b9-aabd-2a44a9a0c554" at bounding box center [921, 320] width 244 height 17
click at [979, 324] on p "d984d139-2537-41b9-aabd-2a44a9a0c554" at bounding box center [921, 320] width 244 height 17
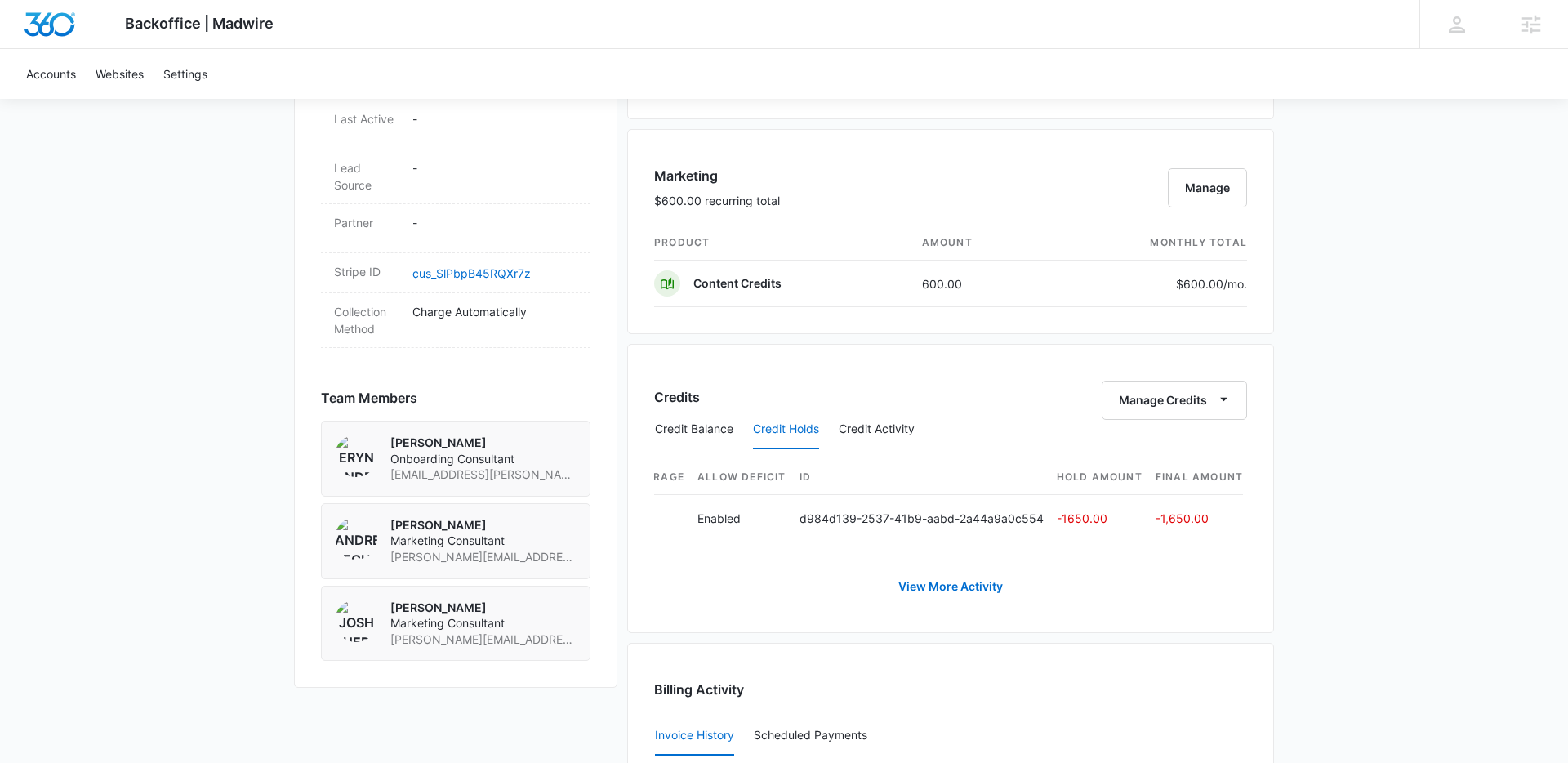
scroll to position [741, 0]
